Goal: Transaction & Acquisition: Purchase product/service

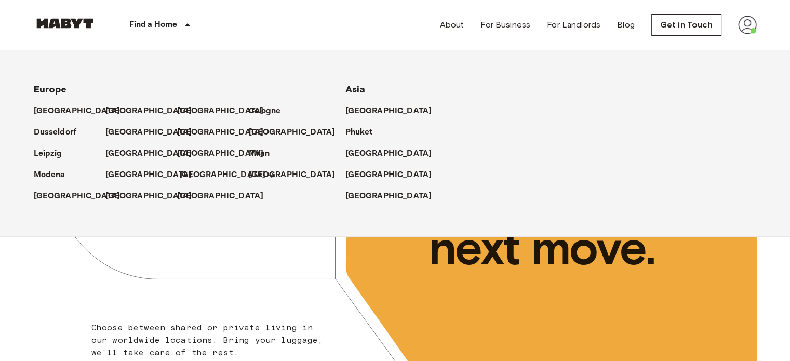
click at [181, 177] on p "[GEOGRAPHIC_DATA]" at bounding box center [222, 175] width 87 height 12
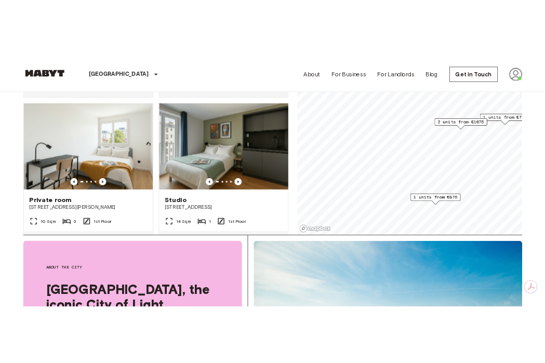
scroll to position [437, 0]
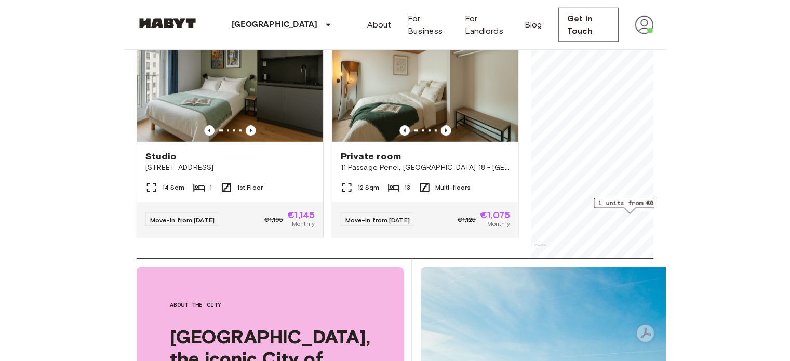
scroll to position [202, 0]
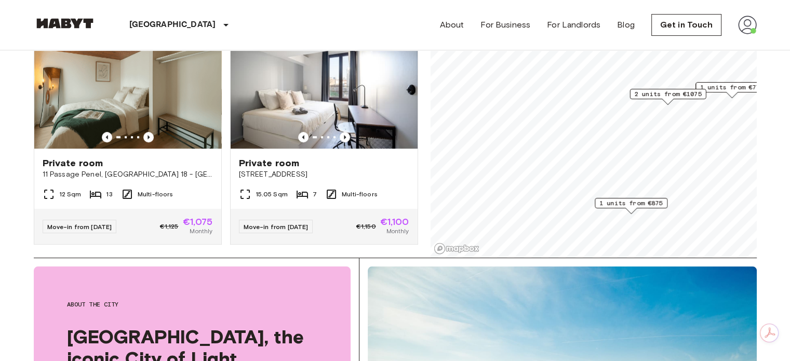
scroll to position [724, 0]
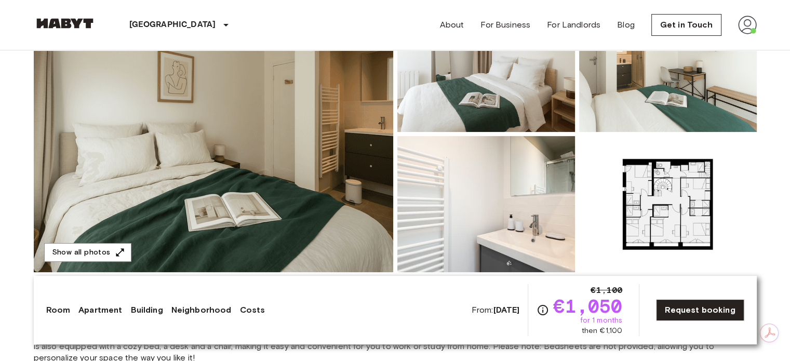
scroll to position [156, 0]
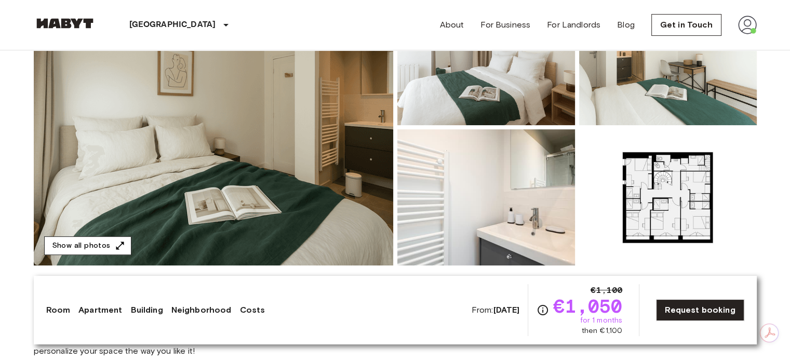
click at [92, 245] on button "Show all photos" at bounding box center [87, 245] width 87 height 19
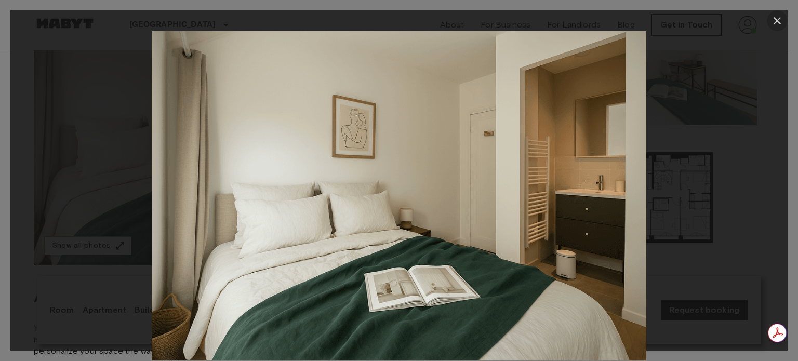
click at [783, 18] on icon "button" at bounding box center [777, 21] width 12 height 12
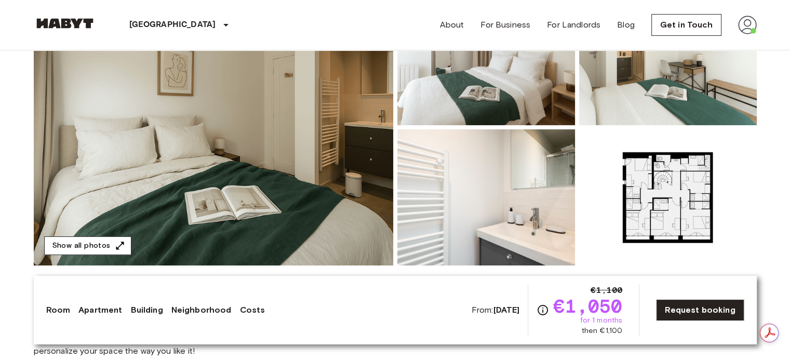
click at [85, 248] on button "Show all photos" at bounding box center [87, 245] width 87 height 19
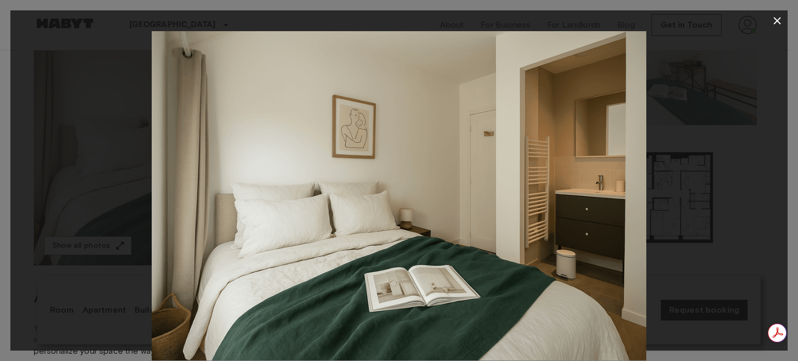
click at [776, 22] on icon "button" at bounding box center [777, 20] width 7 height 7
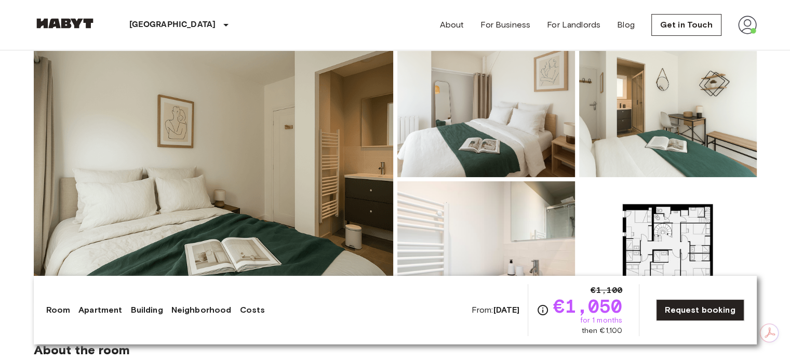
scroll to position [208, 0]
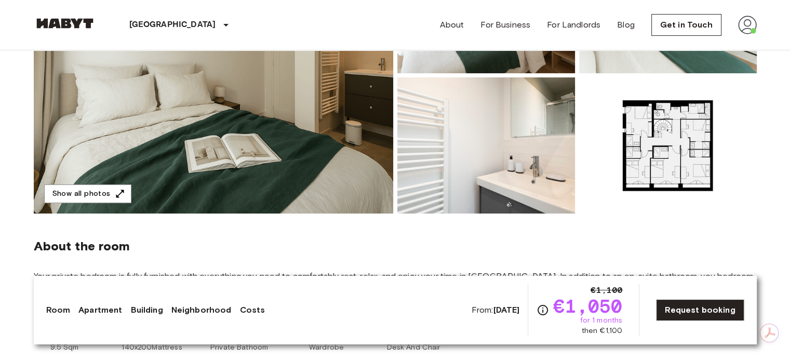
click at [252, 158] on img at bounding box center [214, 75] width 360 height 276
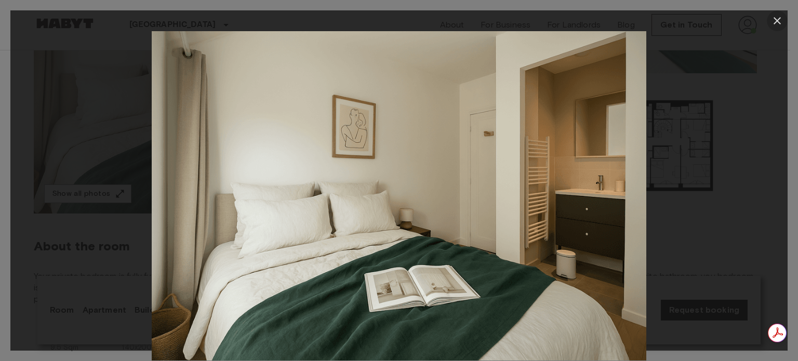
drag, startPoint x: 772, startPoint y: 19, endPoint x: 746, endPoint y: 29, distance: 27.3
click at [772, 19] on icon "button" at bounding box center [777, 21] width 12 height 12
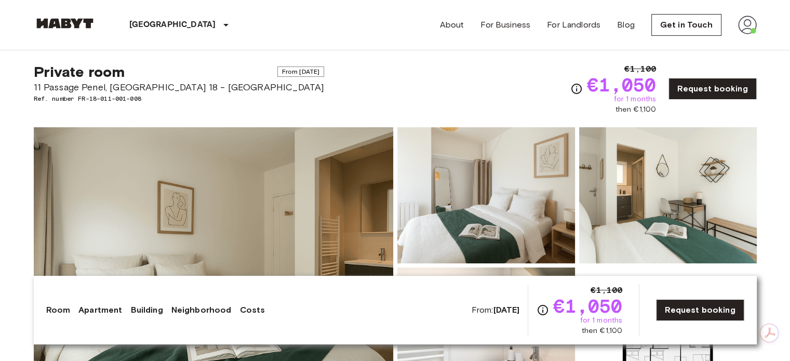
scroll to position [0, 0]
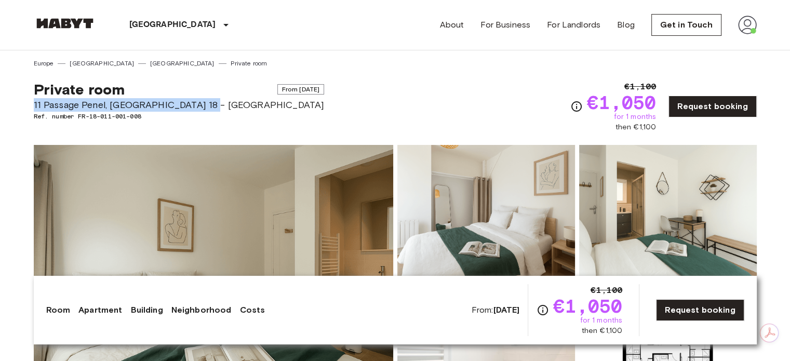
drag, startPoint x: 32, startPoint y: 103, endPoint x: 204, endPoint y: 102, distance: 172.5
copy span "11 Passage Penel, Paris 18 - Montmartre"
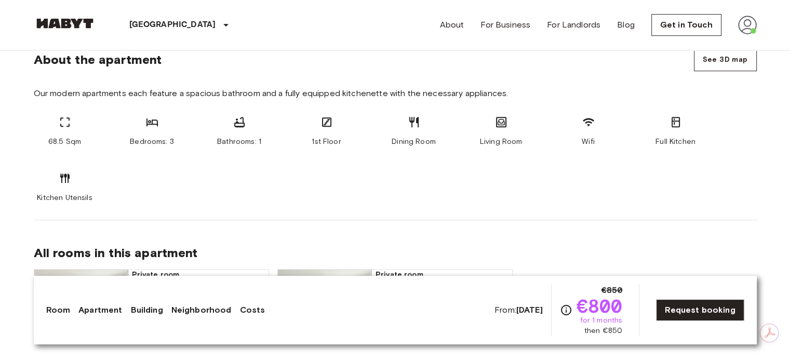
scroll to position [572, 0]
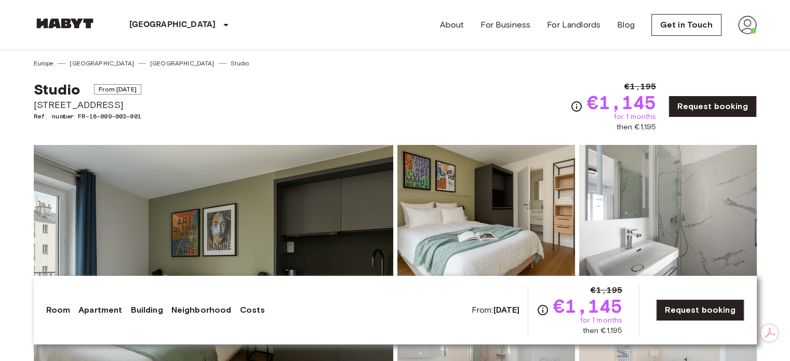
drag, startPoint x: 149, startPoint y: 104, endPoint x: 34, endPoint y: 105, distance: 115.4
click at [34, 105] on div "Studio From Jan 1 2026 26 rue Marcadet, Paris 18 Ref. number FR-18-009-003-001 …" at bounding box center [395, 100] width 723 height 64
copy span "26 rue Marcadet, Paris 18"
click at [242, 113] on div "Studio From Jan 1 2026 26 rue Marcadet, Paris 18 Ref. number FR-18-009-003-001 …" at bounding box center [395, 100] width 723 height 64
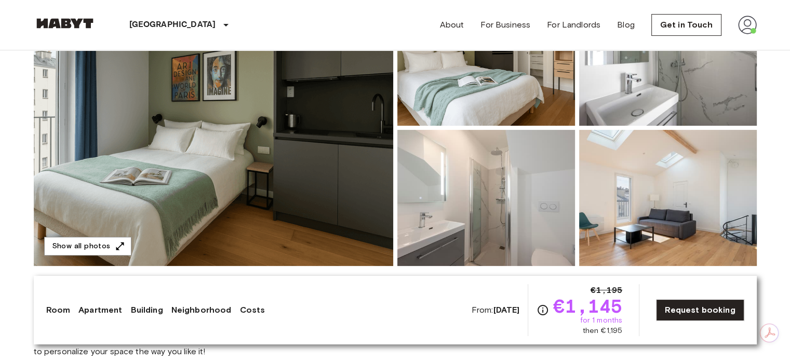
scroll to position [156, 0]
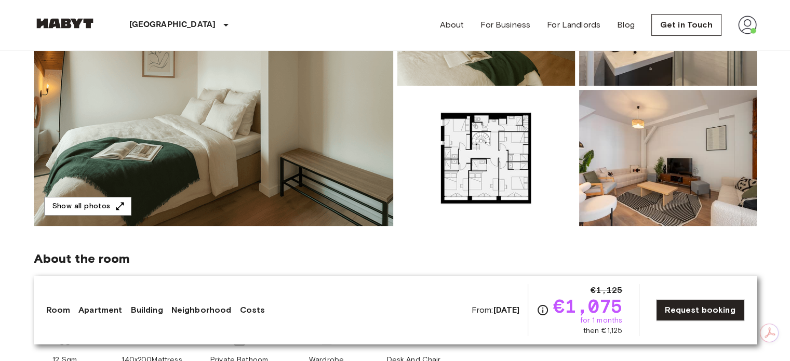
scroll to position [208, 0]
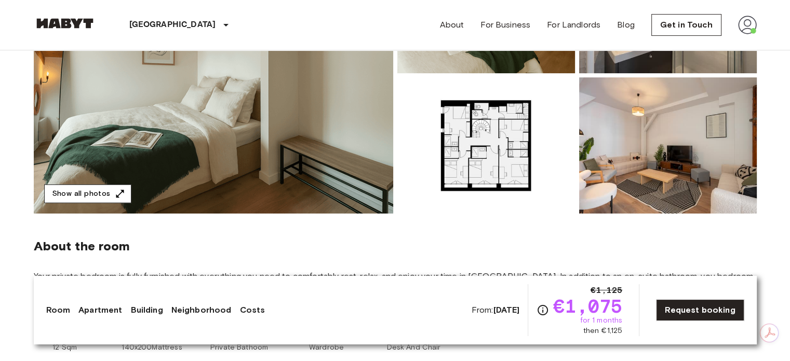
click at [83, 195] on button "Show all photos" at bounding box center [87, 193] width 87 height 19
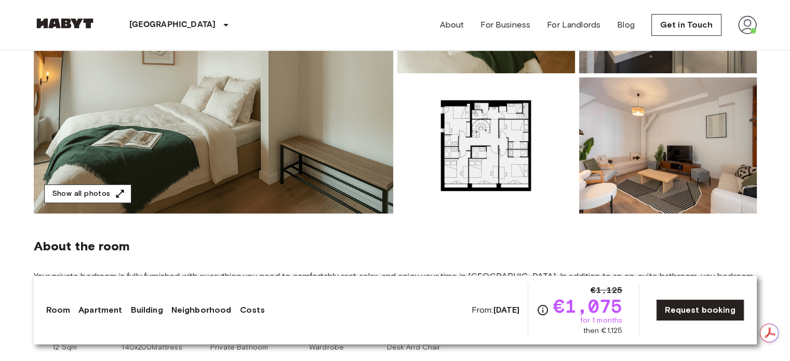
click at [68, 195] on button "Show all photos" at bounding box center [87, 193] width 87 height 19
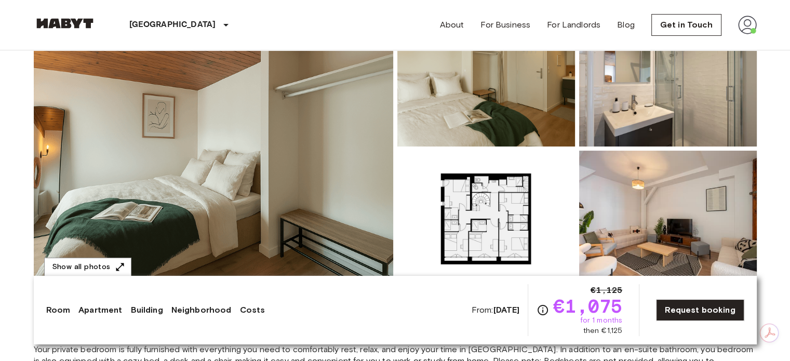
scroll to position [104, 0]
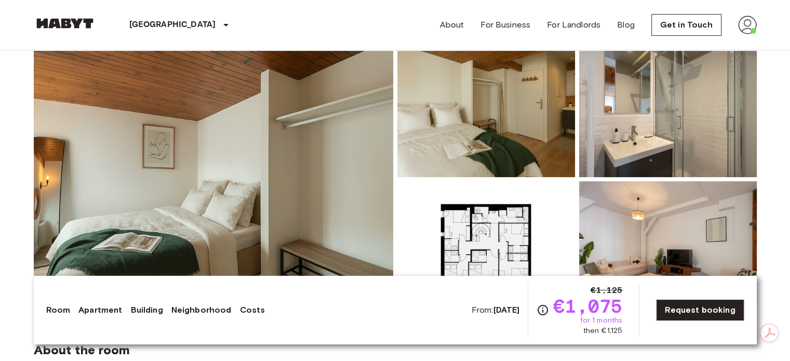
click at [496, 112] on img at bounding box center [487, 109] width 178 height 136
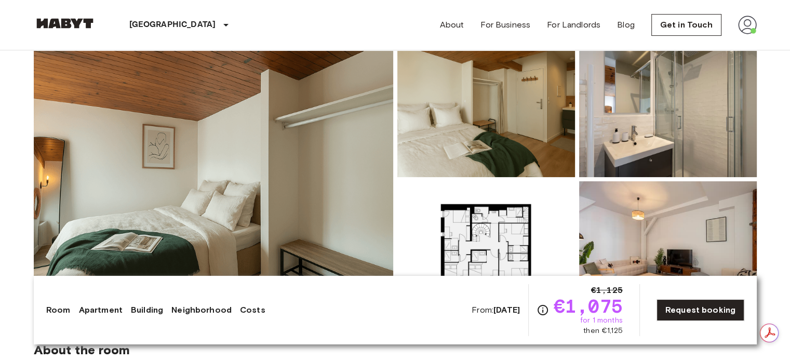
click at [673, 143] on img at bounding box center [668, 109] width 178 height 136
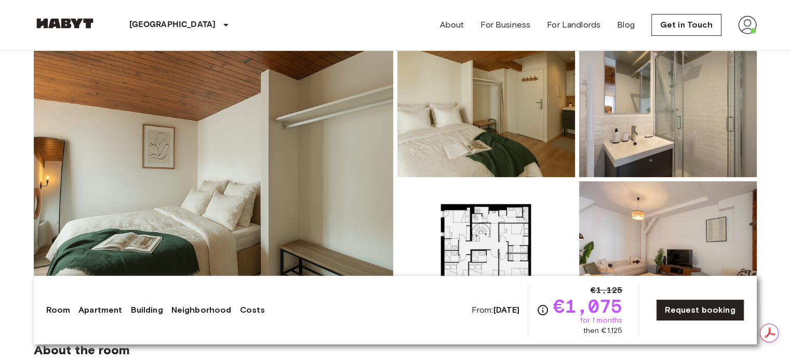
click at [682, 236] on img at bounding box center [668, 249] width 178 height 136
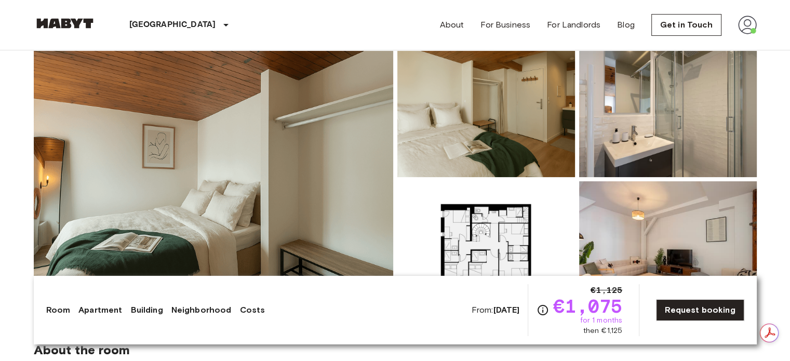
click at [523, 247] on img at bounding box center [487, 249] width 178 height 136
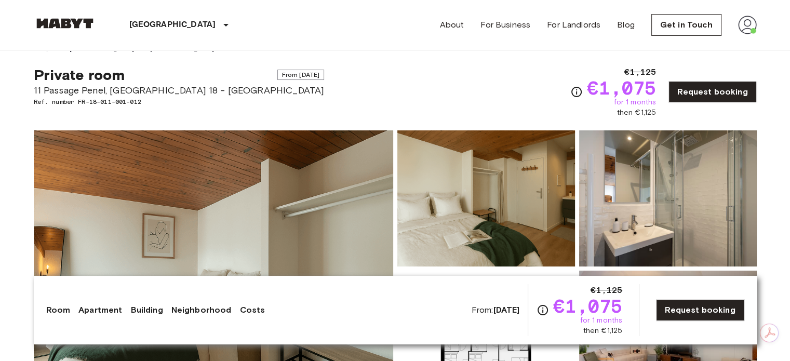
scroll to position [0, 0]
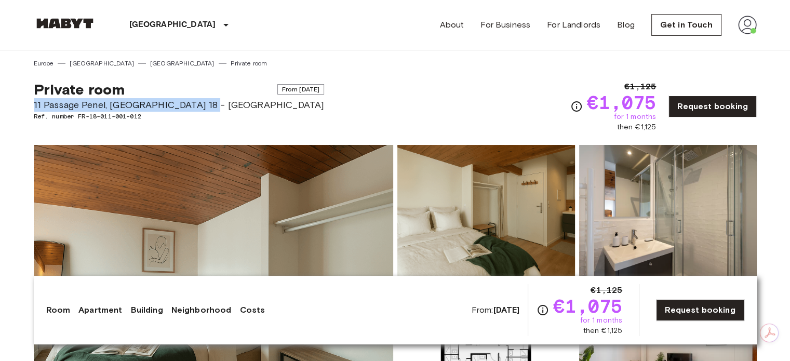
drag, startPoint x: 189, startPoint y: 104, endPoint x: 22, endPoint y: 104, distance: 166.8
copy span "11 Passage Penel, Paris 18 - Montmartre"
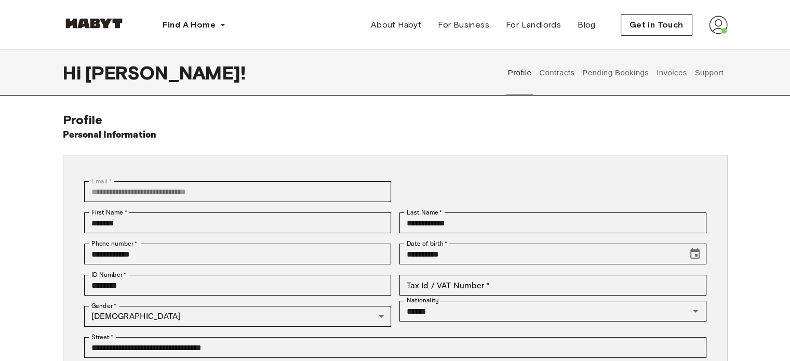
click at [711, 75] on button "Support" at bounding box center [710, 73] width 32 height 46
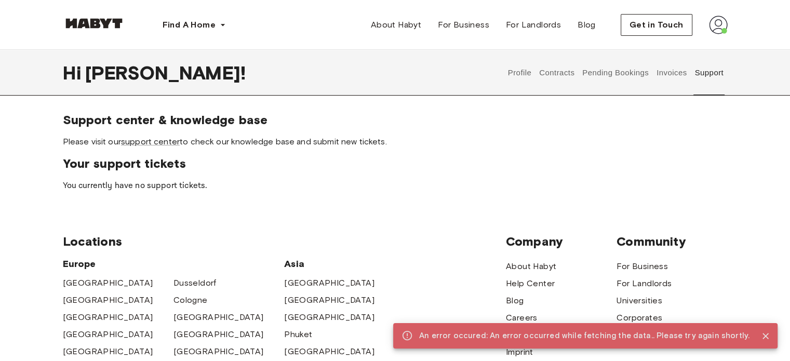
click at [156, 148] on div "Support center & knowledge base Please visit our support center to check our kn…" at bounding box center [395, 152] width 665 height 80
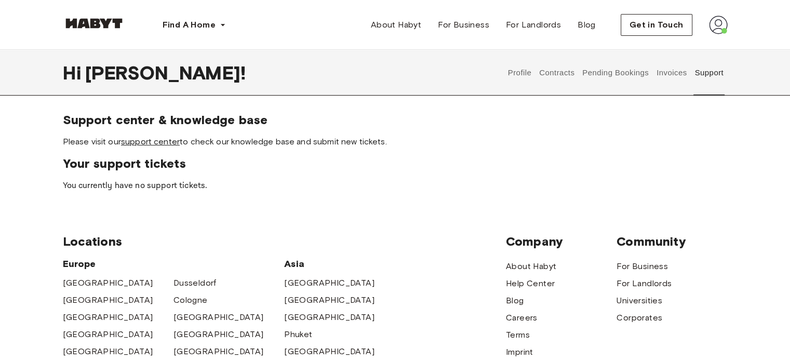
click at [158, 140] on link "support center" at bounding box center [150, 142] width 59 height 10
click at [563, 72] on button "Contracts" at bounding box center [557, 73] width 38 height 46
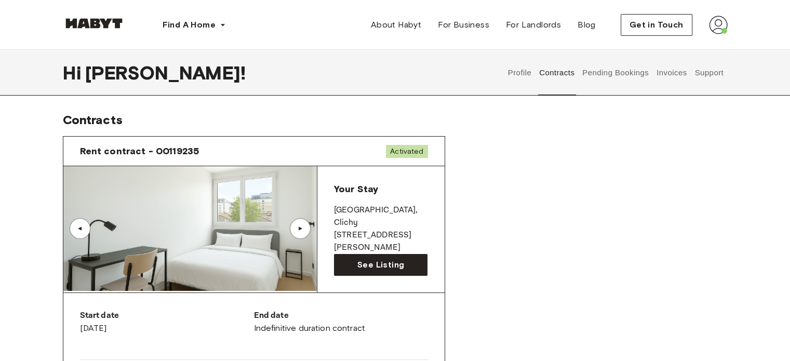
scroll to position [208, 0]
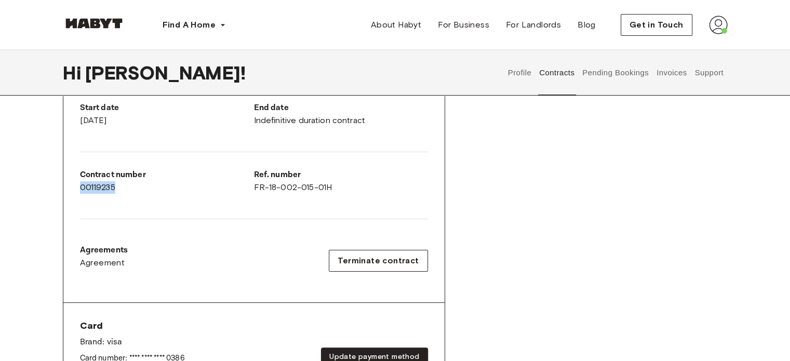
drag, startPoint x: 138, startPoint y: 183, endPoint x: 60, endPoint y: 181, distance: 78.0
copy div "00119235"
